Goal: Task Accomplishment & Management: Complete application form

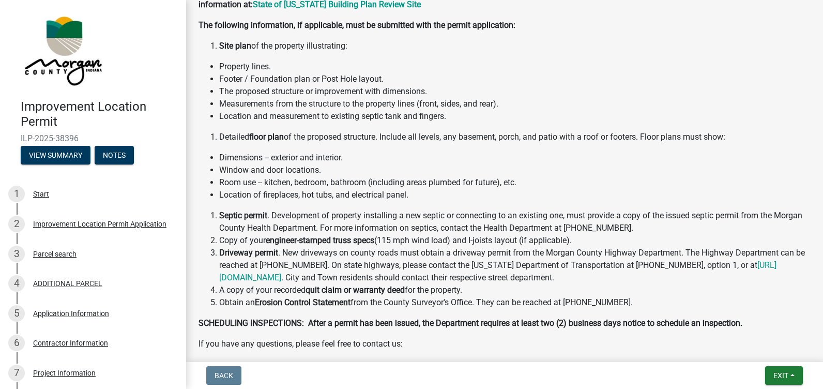
scroll to position [207, 0]
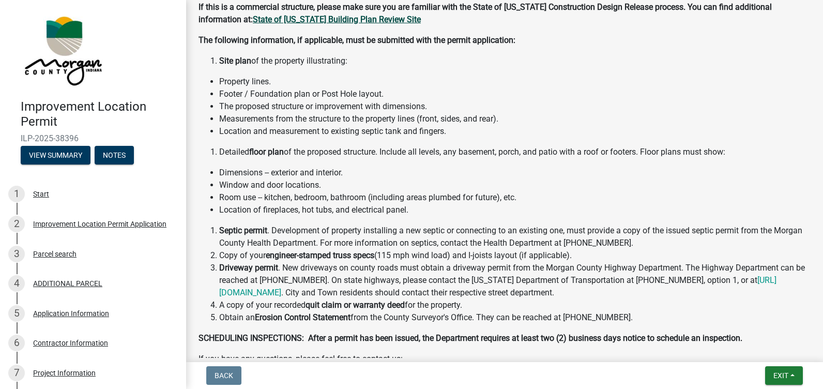
click at [316, 20] on strong "State of [US_STATE] Building Plan Review Site" at bounding box center [337, 19] width 168 height 10
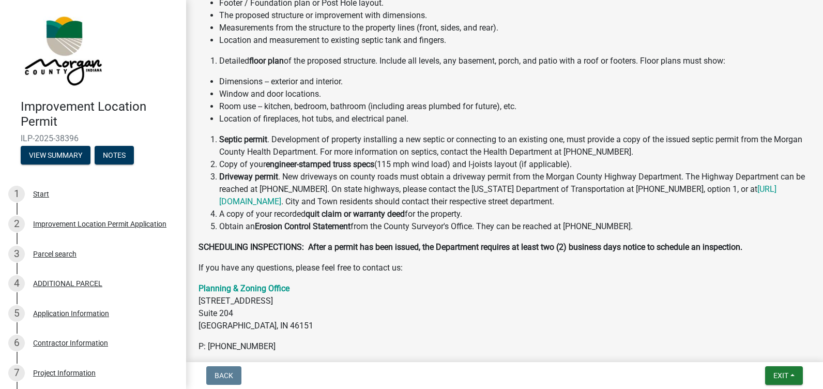
scroll to position [354, 0]
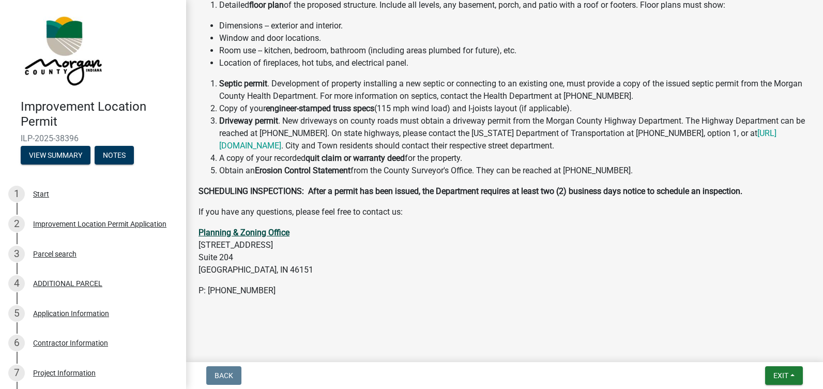
click at [229, 204] on strong "Planning & Zoning Office" at bounding box center [243, 232] width 91 height 10
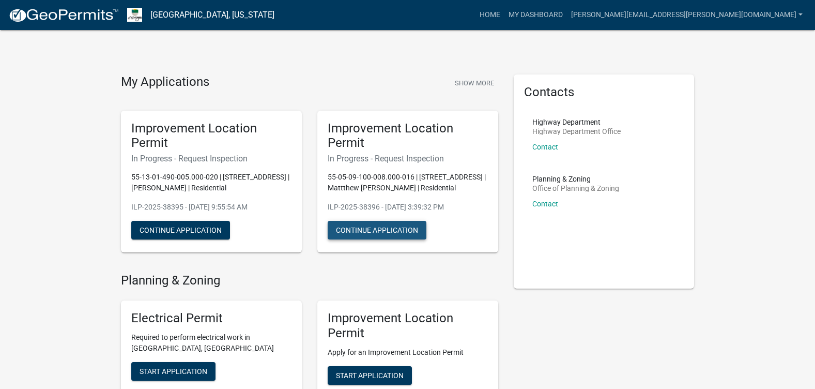
click at [387, 230] on button "Continue Application" at bounding box center [377, 230] width 99 height 19
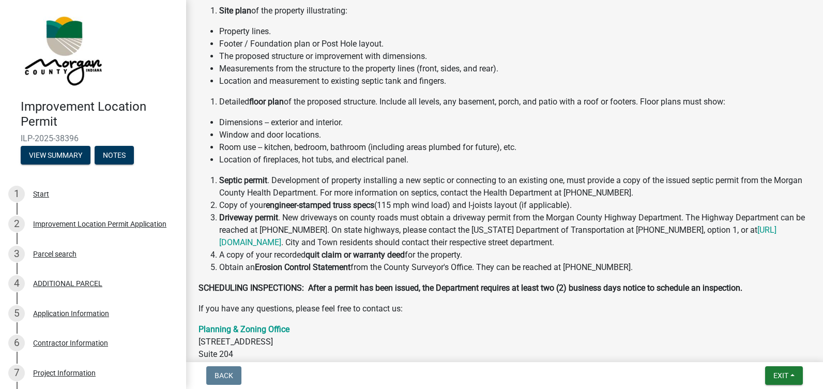
scroll to position [258, 0]
